Goal: Find specific page/section: Find specific page/section

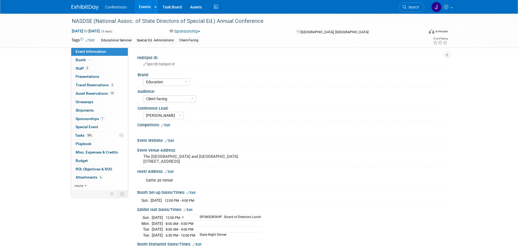
select select "Education"
select select "Client-facing"
select select "[PERSON_NAME]"
click at [414, 7] on span "Search" at bounding box center [413, 7] width 13 height 4
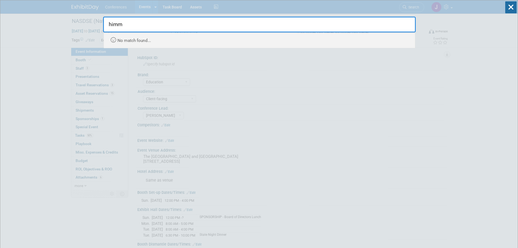
type input "him"
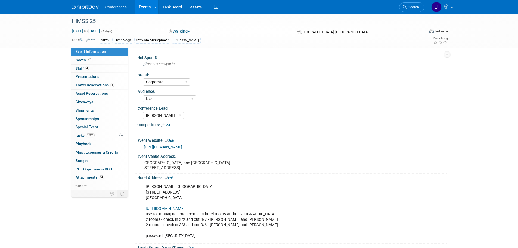
select select "Corporate"
select select "N/a"
select select "[PERSON_NAME]"
click at [89, 159] on link "Budget" at bounding box center [99, 161] width 57 height 8
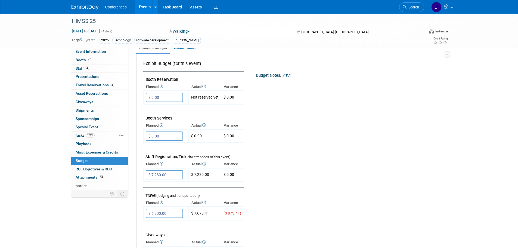
scroll to position [82, 0]
click at [81, 69] on span "Staff 4" at bounding box center [83, 68] width 14 height 4
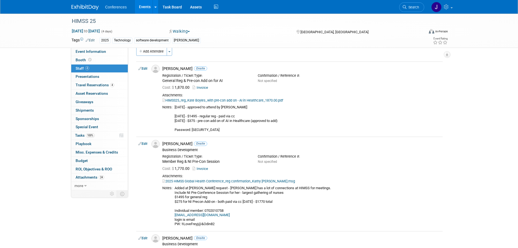
scroll to position [0, 0]
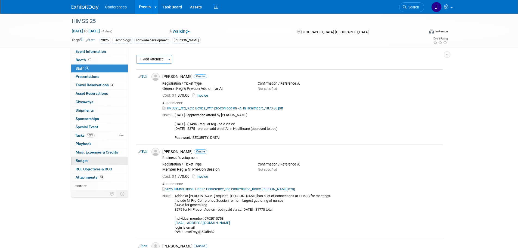
click at [86, 157] on link "Budget" at bounding box center [99, 161] width 57 height 8
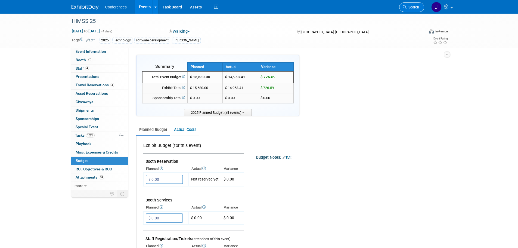
click at [412, 8] on span "Search" at bounding box center [413, 7] width 13 height 4
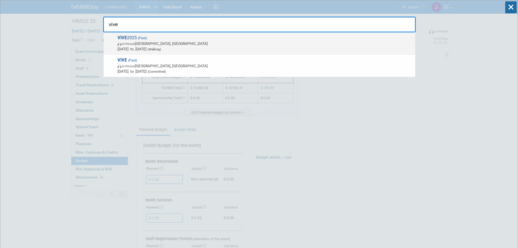
type input "vive"
click at [258, 41] on span "In-Person Nashville, TN" at bounding box center [265, 43] width 295 height 5
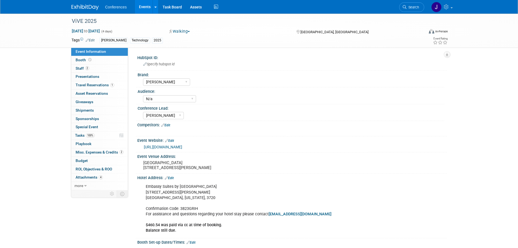
select select "[PERSON_NAME]"
select select "N/a"
select select "[PERSON_NAME]"
click at [81, 68] on span "Staff 2" at bounding box center [83, 68] width 14 height 4
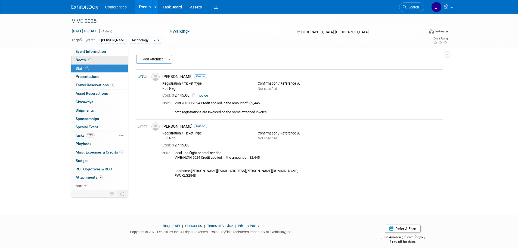
click at [95, 58] on link "Booth" at bounding box center [99, 60] width 57 height 8
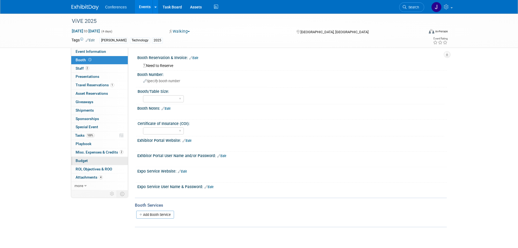
click at [89, 162] on link "Budget" at bounding box center [99, 161] width 57 height 8
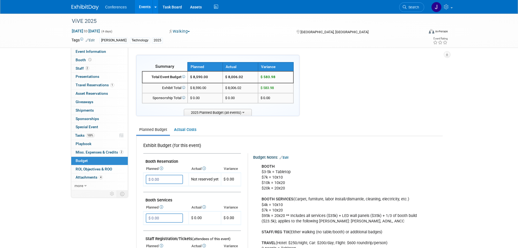
click at [84, 160] on span "Budget" at bounding box center [82, 160] width 12 height 4
click at [82, 67] on span "Staff 2" at bounding box center [83, 68] width 14 height 4
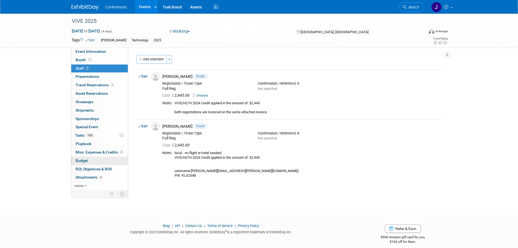
click at [93, 160] on link "Budget" at bounding box center [99, 161] width 57 height 8
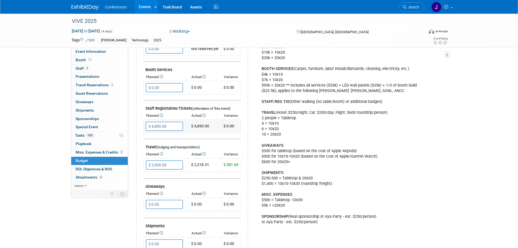
scroll to position [82, 0]
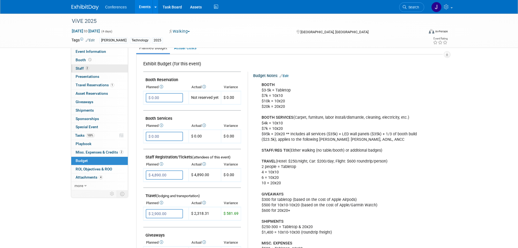
click at [80, 67] on span "Staff 2" at bounding box center [83, 68] width 14 height 4
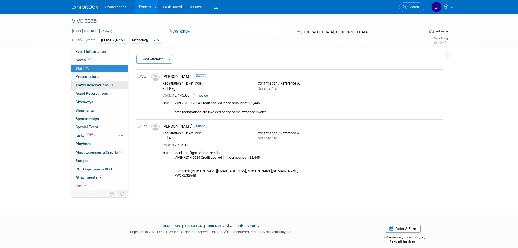
click at [82, 85] on span "Travel Reservations 1" at bounding box center [95, 85] width 39 height 4
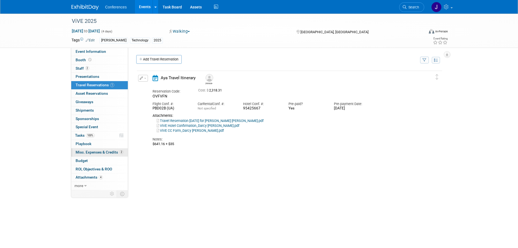
click at [89, 153] on span "Misc. Expenses & Credits 2" at bounding box center [100, 152] width 48 height 4
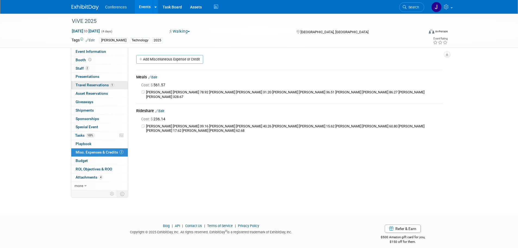
click at [78, 83] on span "Travel Reservations 1" at bounding box center [95, 85] width 39 height 4
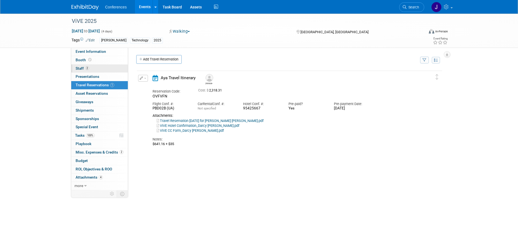
click at [80, 68] on span "Staff 2" at bounding box center [83, 68] width 14 height 4
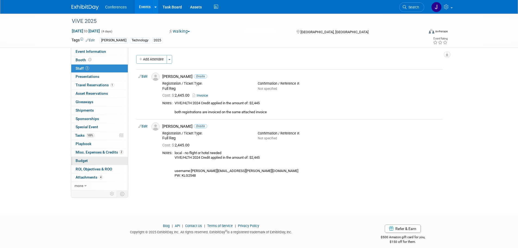
click at [82, 162] on span "Budget" at bounding box center [82, 160] width 12 height 4
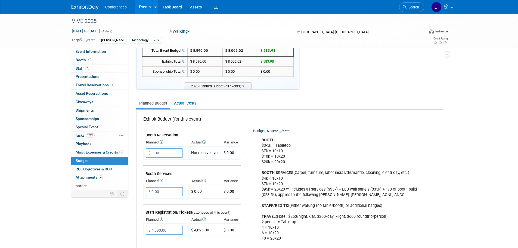
scroll to position [27, 0]
click at [415, 6] on span "Search" at bounding box center [413, 7] width 13 height 4
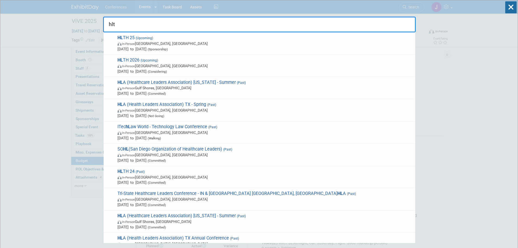
type input "hlth"
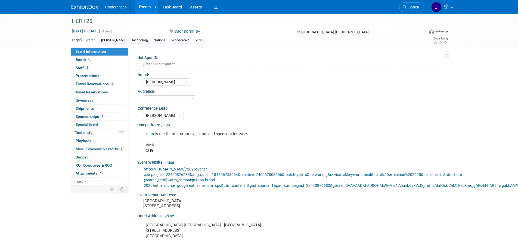
select select "[PERSON_NAME]"
click at [86, 70] on span "4" at bounding box center [87, 68] width 4 height 4
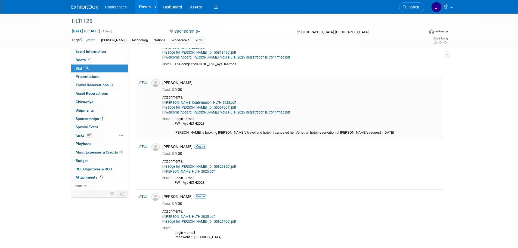
scroll to position [82, 0]
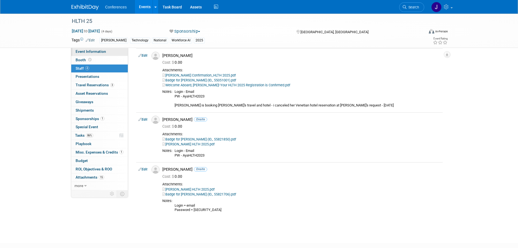
click at [82, 51] on span "Event Information" at bounding box center [91, 51] width 30 height 4
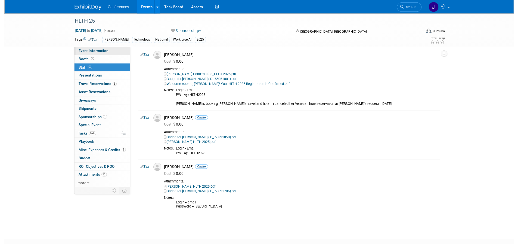
scroll to position [0, 0]
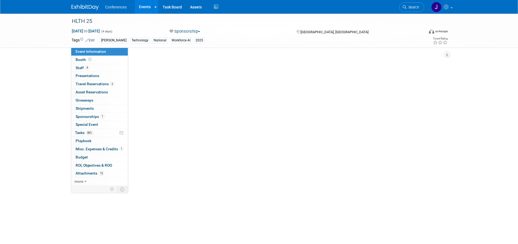
select select "[PERSON_NAME]"
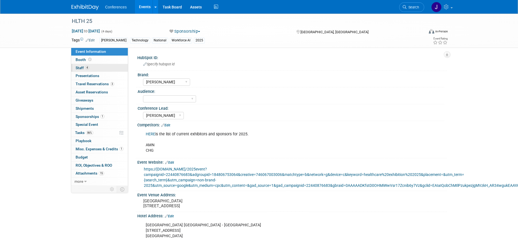
scroll to position [0, 0]
click at [98, 58] on link "Booth" at bounding box center [99, 60] width 57 height 8
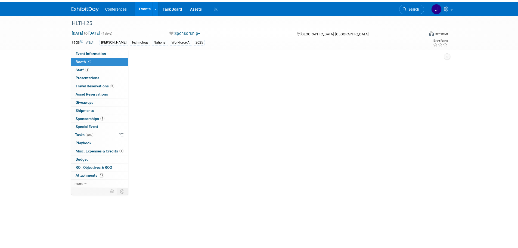
scroll to position [0, 0]
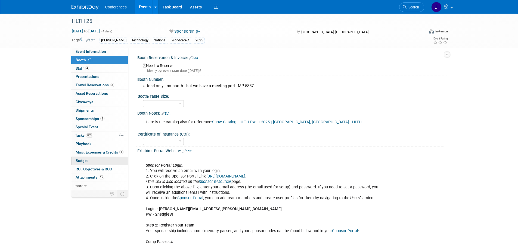
click at [84, 161] on span "Budget" at bounding box center [82, 160] width 12 height 4
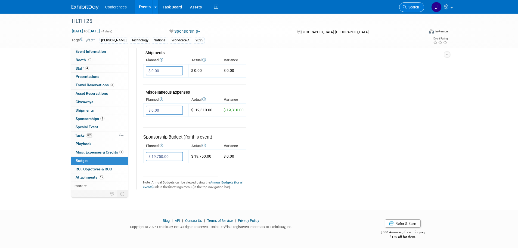
scroll to position [304, 0]
click at [416, 4] on link "Search" at bounding box center [411, 7] width 25 height 10
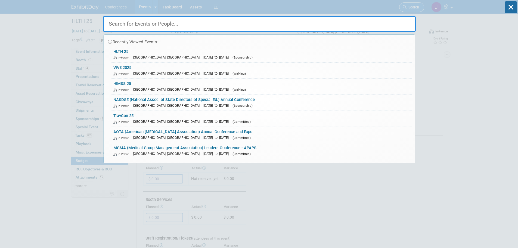
scroll to position [1, 0]
type input "k"
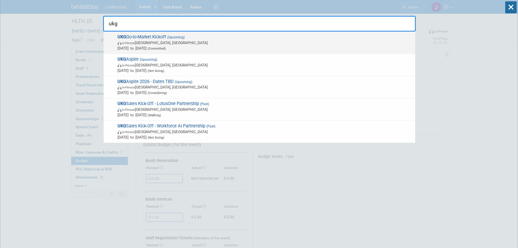
type input "ukg"
click at [222, 51] on div "UKG Go-to-Market Kickoff (Upcoming) In-Person Nashville, TN Oct 6, 2025 to Oct …" at bounding box center [260, 43] width 312 height 22
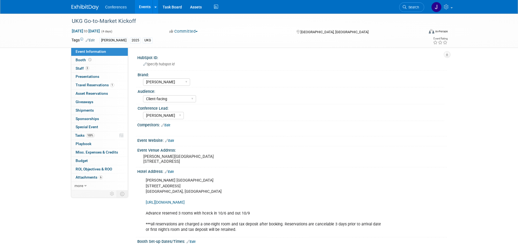
select select "[PERSON_NAME]"
select select "Client-facing"
select select "[PERSON_NAME]"
click at [83, 58] on span "Booth" at bounding box center [84, 60] width 17 height 4
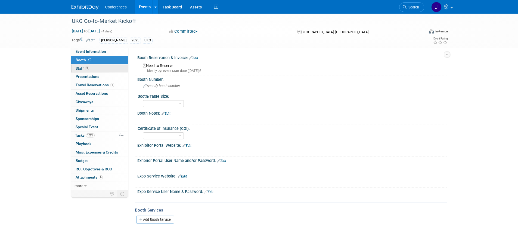
click at [82, 67] on span "Staff 3" at bounding box center [83, 68] width 14 height 4
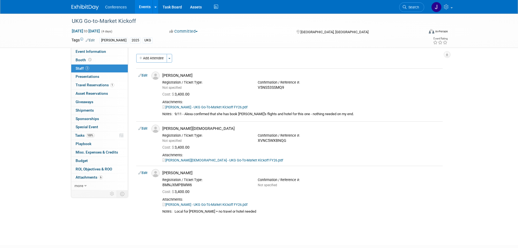
scroll to position [1, 0]
click at [90, 54] on link "Event Information" at bounding box center [99, 52] width 57 height 8
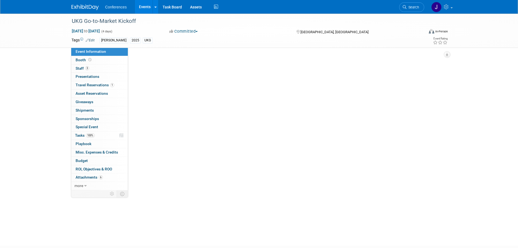
scroll to position [0, 0]
select select "[PERSON_NAME]"
select select "Client-facing"
select select "[PERSON_NAME]"
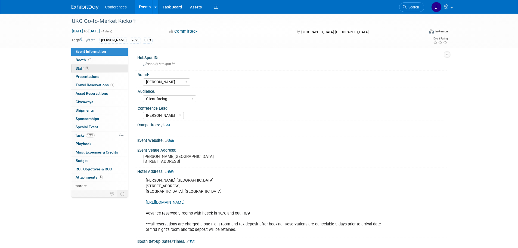
click at [88, 70] on span "Staff 3" at bounding box center [83, 68] width 14 height 4
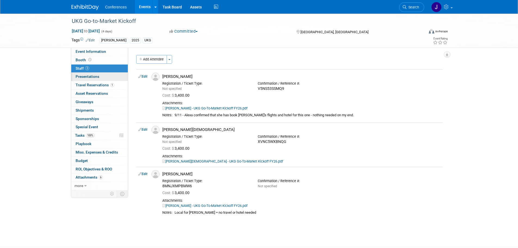
click at [88, 73] on link "0 Presentations 0" at bounding box center [99, 77] width 57 height 8
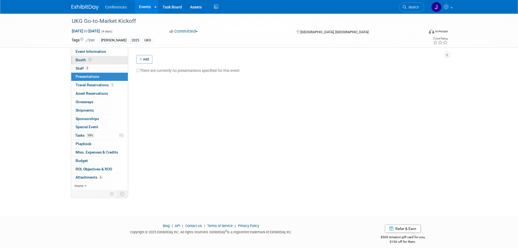
click at [91, 59] on span at bounding box center [89, 60] width 5 height 4
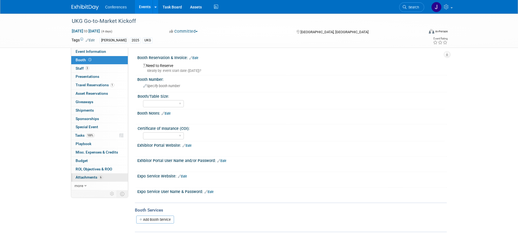
click at [84, 174] on link "6 Attachments 6" at bounding box center [99, 177] width 57 height 8
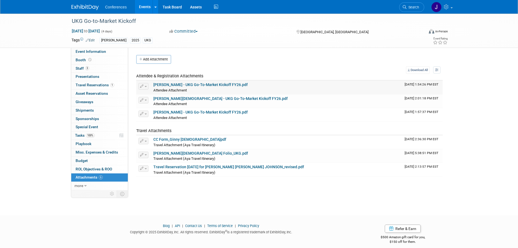
click at [233, 85] on link "Dorothy Smith_Confirmation - UKG Go-To-Market Kickoff FY26.pdf" at bounding box center [200, 84] width 94 height 4
click at [89, 168] on span "ROI, Objectives & ROO 0" at bounding box center [94, 169] width 36 height 4
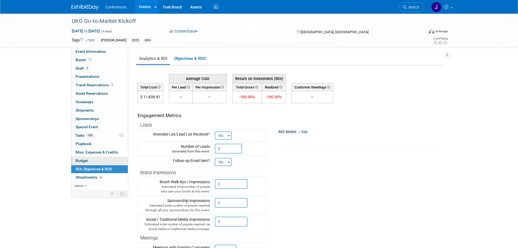
click at [89, 157] on link "Budget" at bounding box center [99, 161] width 57 height 8
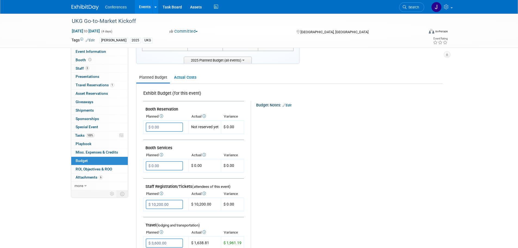
scroll to position [54, 0]
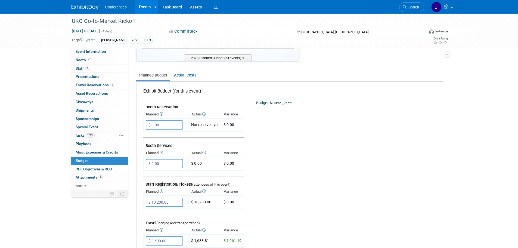
drag, startPoint x: 410, startPoint y: 8, endPoint x: 404, endPoint y: 7, distance: 5.6
click at [410, 8] on span "Search" at bounding box center [413, 7] width 13 height 4
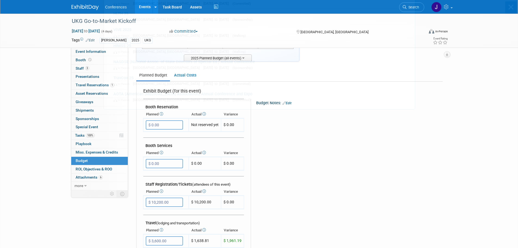
scroll to position [0, 0]
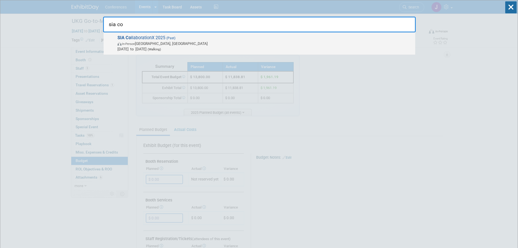
type input "sia co"
click at [265, 43] on span "In-Person Dallas, TX" at bounding box center [265, 43] width 295 height 5
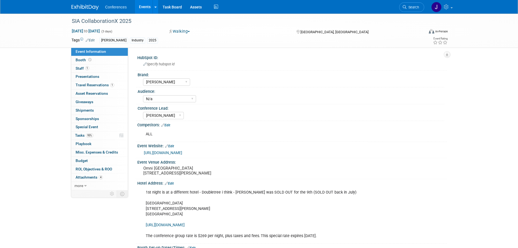
select select "[PERSON_NAME]"
select select "N/a"
select select "[PERSON_NAME]"
click at [99, 58] on link "Booth" at bounding box center [99, 60] width 57 height 8
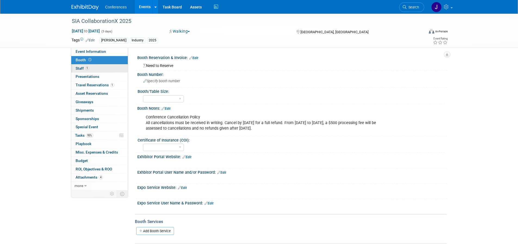
click at [97, 67] on link "1 Staff 1" at bounding box center [99, 68] width 57 height 8
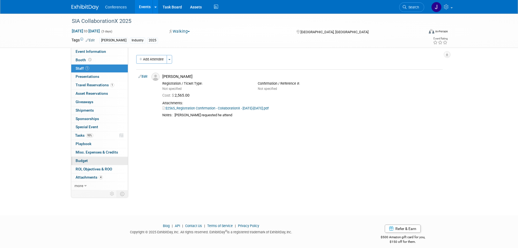
click at [87, 159] on span "Budget" at bounding box center [82, 160] width 12 height 4
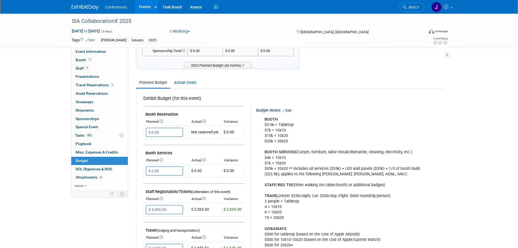
scroll to position [82, 0]
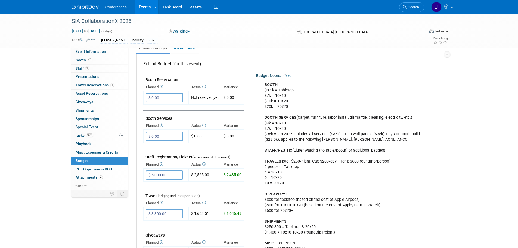
click at [412, 5] on link "Search" at bounding box center [411, 7] width 25 height 10
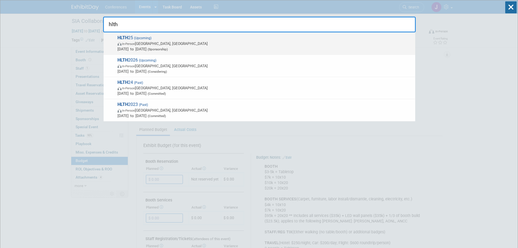
type input "hlth"
click at [273, 41] on span "In-Person Las Vegas, NV" at bounding box center [265, 43] width 295 height 5
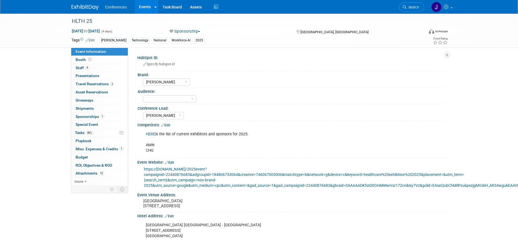
select select "[PERSON_NAME]"
click at [94, 159] on link "Budget" at bounding box center [99, 157] width 57 height 8
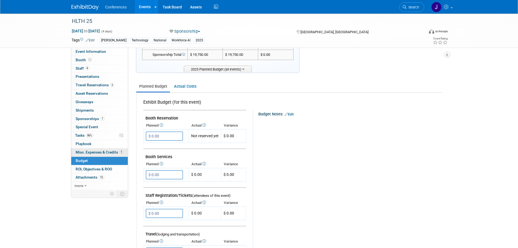
click at [99, 151] on span "Misc. Expenses & Credits 1" at bounding box center [100, 152] width 48 height 4
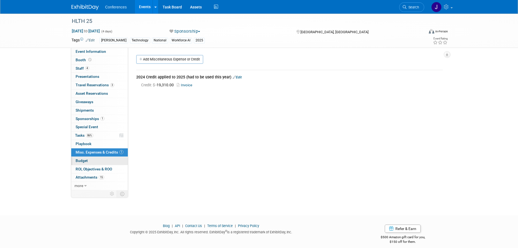
click at [91, 161] on link "Budget" at bounding box center [99, 161] width 57 height 8
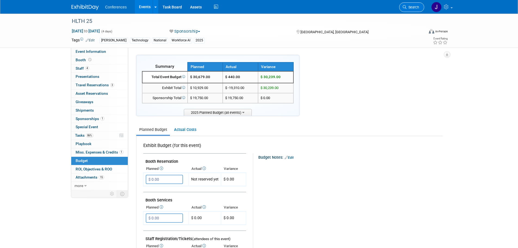
click at [410, 8] on span "Search" at bounding box center [413, 7] width 13 height 4
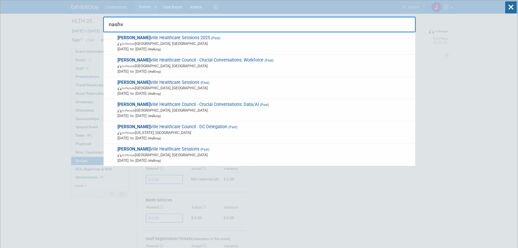
type input "nashvi"
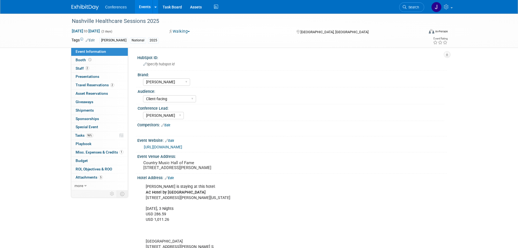
select select "[PERSON_NAME]"
select select "Client-facing"
select select "[PERSON_NAME]"
click at [97, 69] on link "2 Staff 2" at bounding box center [99, 68] width 57 height 8
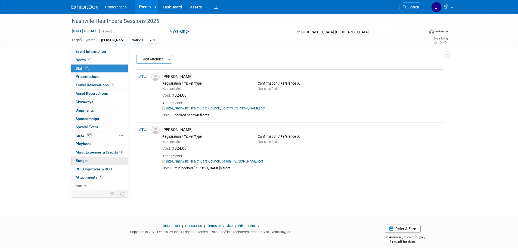
click at [84, 160] on span "Budget" at bounding box center [82, 160] width 12 height 4
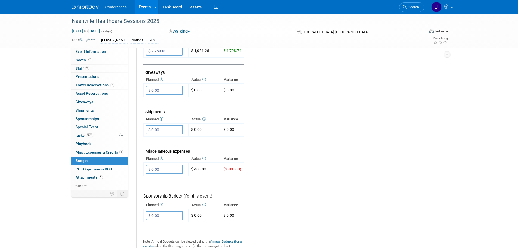
scroll to position [245, 0]
click at [90, 84] on span "Travel Reservations 2" at bounding box center [95, 85] width 39 height 4
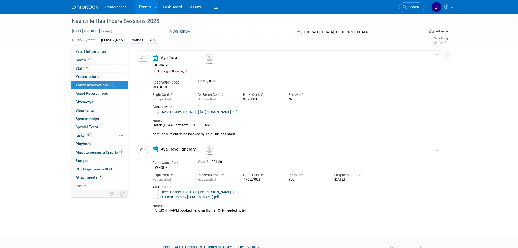
scroll to position [0, 0]
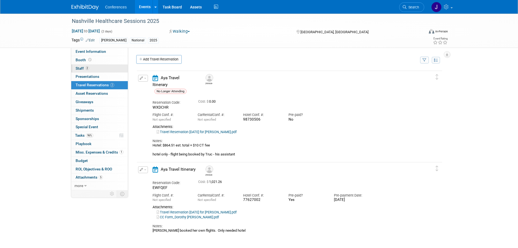
click at [79, 69] on span "Staff 2" at bounding box center [83, 68] width 14 height 4
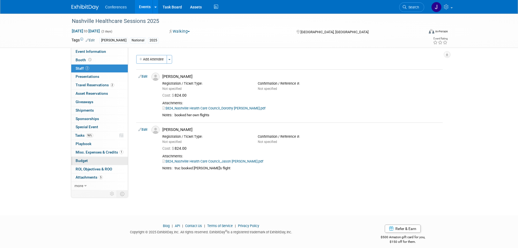
click at [85, 163] on link "Budget" at bounding box center [99, 161] width 57 height 8
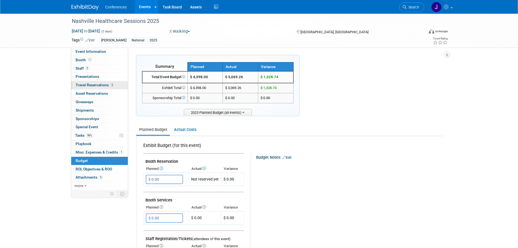
click at [103, 85] on span "Travel Reservations 2" at bounding box center [95, 85] width 39 height 4
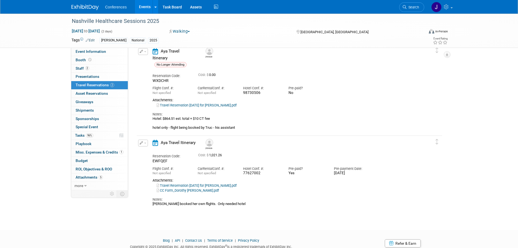
scroll to position [27, 0]
click at [415, 6] on span "Search" at bounding box center [413, 7] width 13 height 4
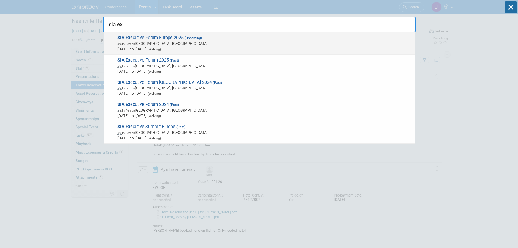
type input "sia ex"
click at [346, 44] on span "In-Person England, United Kingdom" at bounding box center [265, 43] width 295 height 5
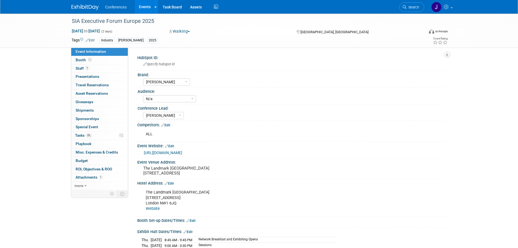
select select "[PERSON_NAME]"
select select "N/a"
select select "[PERSON_NAME]"
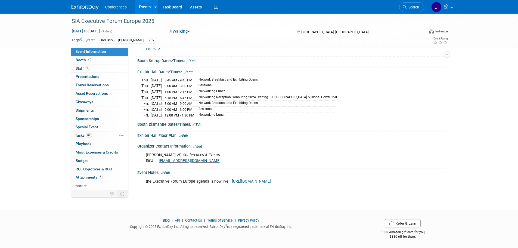
scroll to position [163, 0]
click at [82, 71] on link "1 Staff 1" at bounding box center [99, 68] width 57 height 8
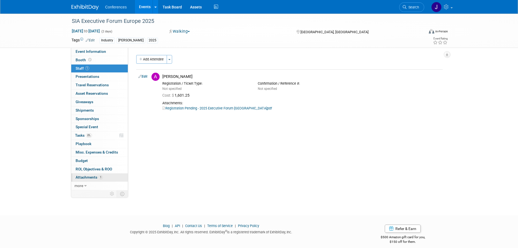
click at [79, 176] on span "Attachments 1" at bounding box center [89, 177] width 27 height 4
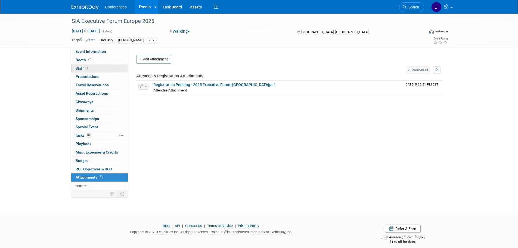
click at [81, 66] on link "1 Staff 1" at bounding box center [99, 68] width 57 height 8
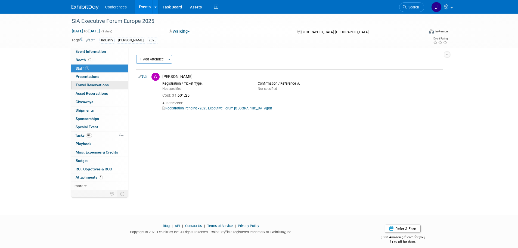
click at [88, 83] on span "Travel Reservations 0" at bounding box center [92, 85] width 33 height 4
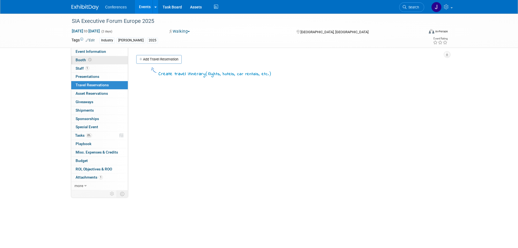
click at [83, 59] on span "Booth" at bounding box center [84, 60] width 17 height 4
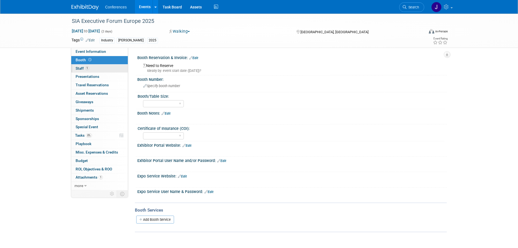
click at [81, 72] on link "1 Staff 1" at bounding box center [99, 68] width 57 height 8
